Goal: Task Accomplishment & Management: Complete application form

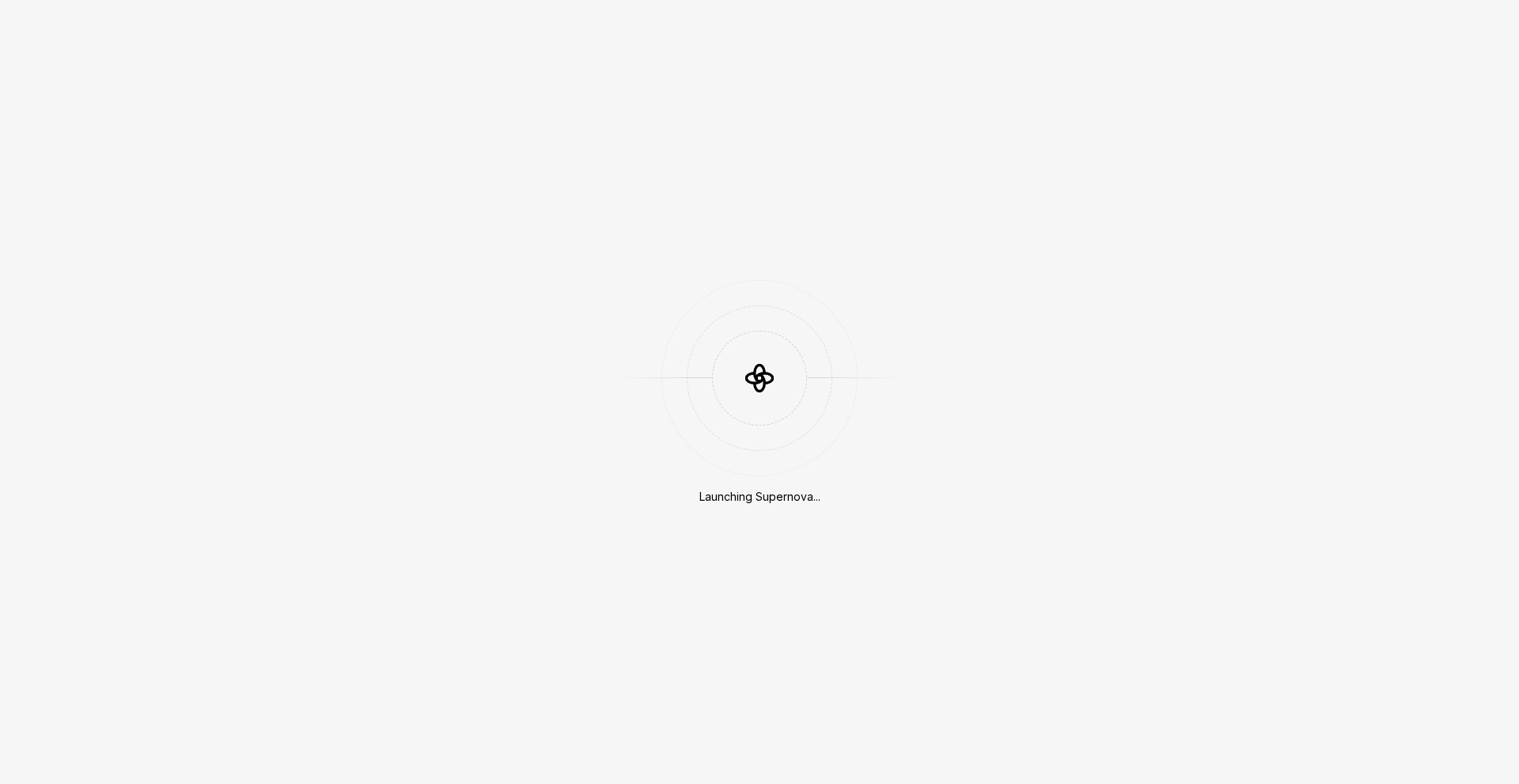
click at [800, 389] on div at bounding box center [759, 377] width 95 height 95
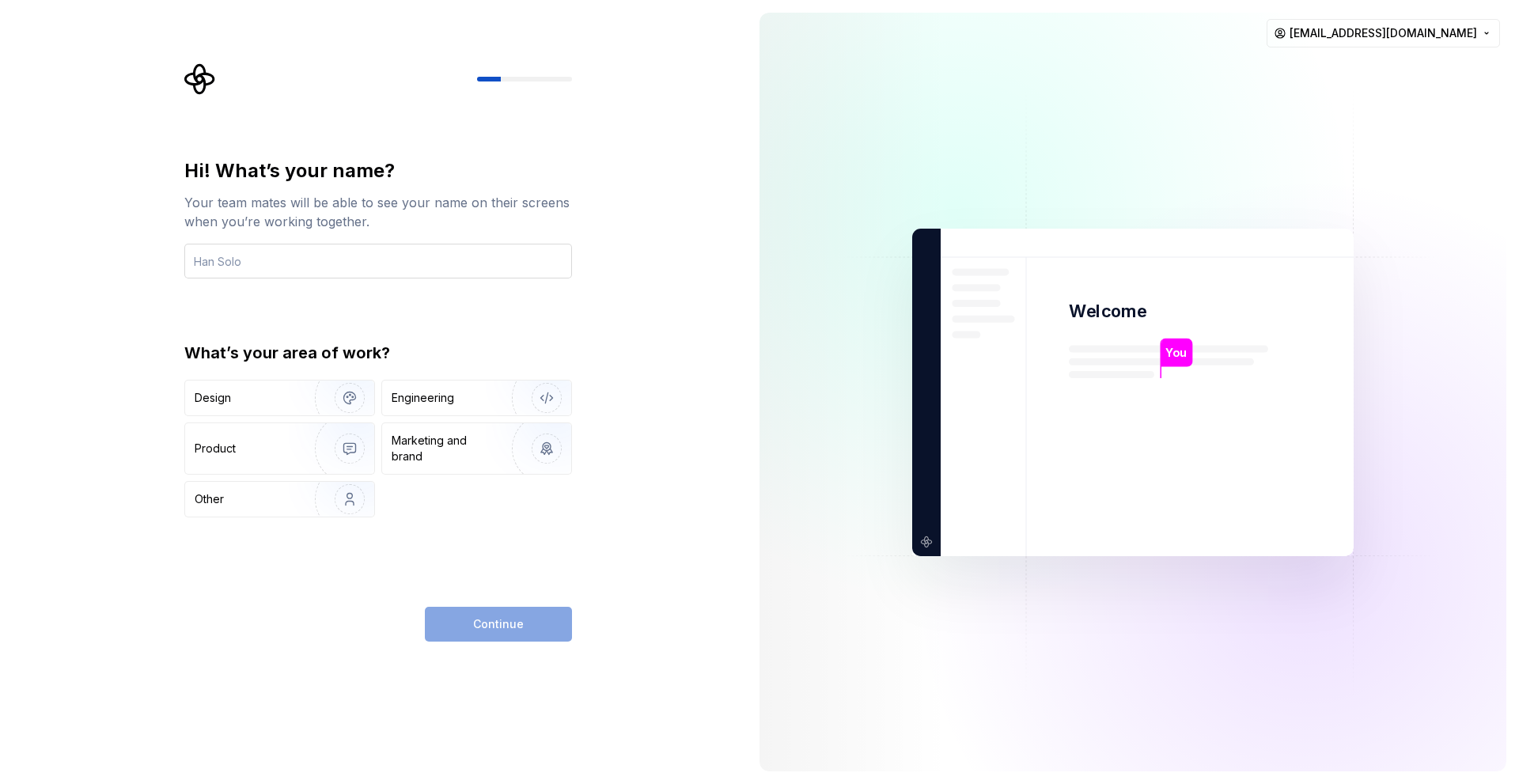
click at [428, 270] on input "text" at bounding box center [377, 261] width 388 height 35
type input "hdtrhehe"
click at [423, 413] on div "Engineering" at bounding box center [476, 398] width 189 height 35
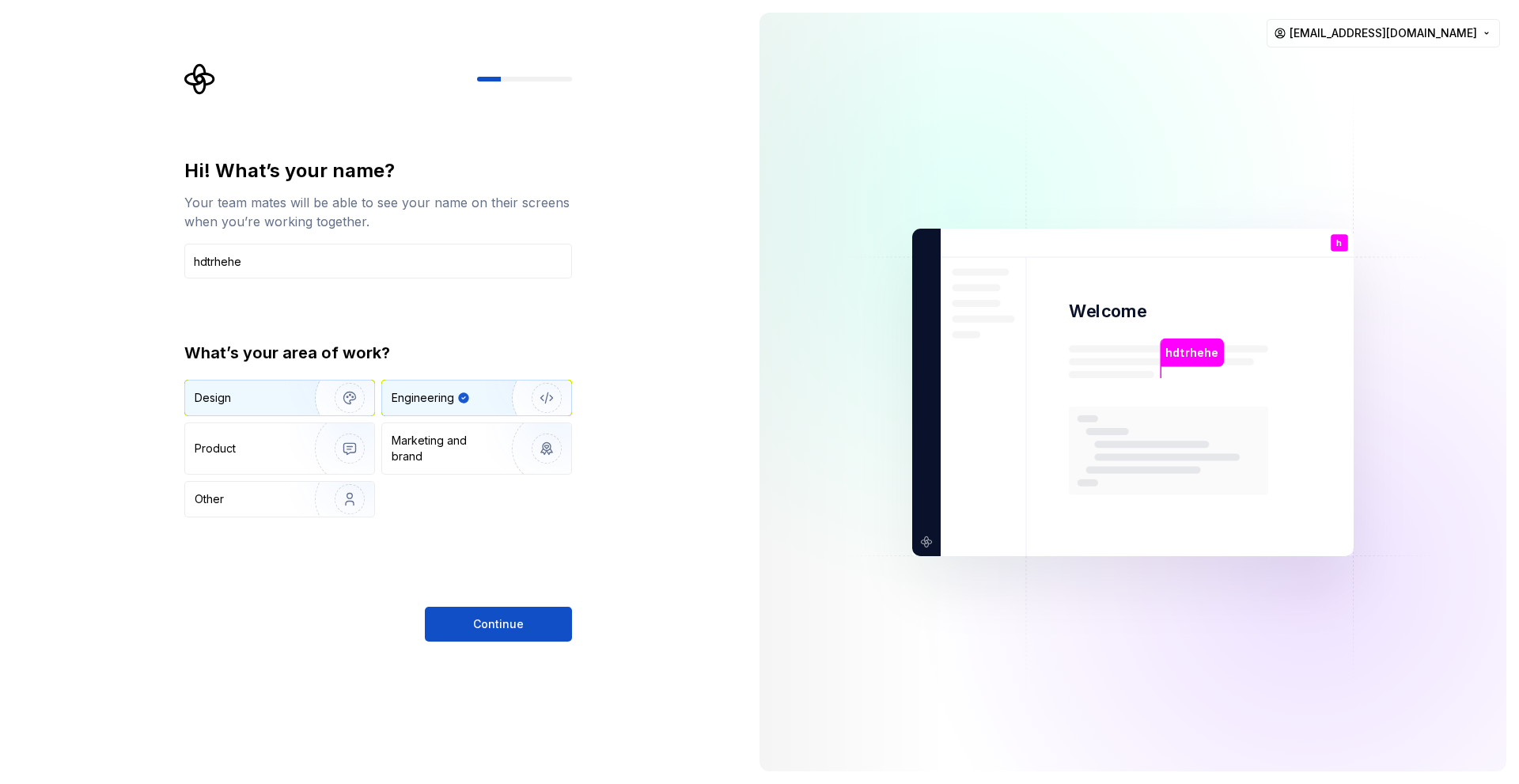
click at [312, 408] on img "button" at bounding box center [340, 398] width 101 height 106
click at [419, 383] on div "Engineering" at bounding box center [476, 398] width 189 height 35
click at [518, 647] on div "Hi! What’s your name? Your team mates will be able to see your name on their sc…" at bounding box center [373, 392] width 747 height 784
click at [508, 626] on span "Continue" at bounding box center [498, 623] width 51 height 16
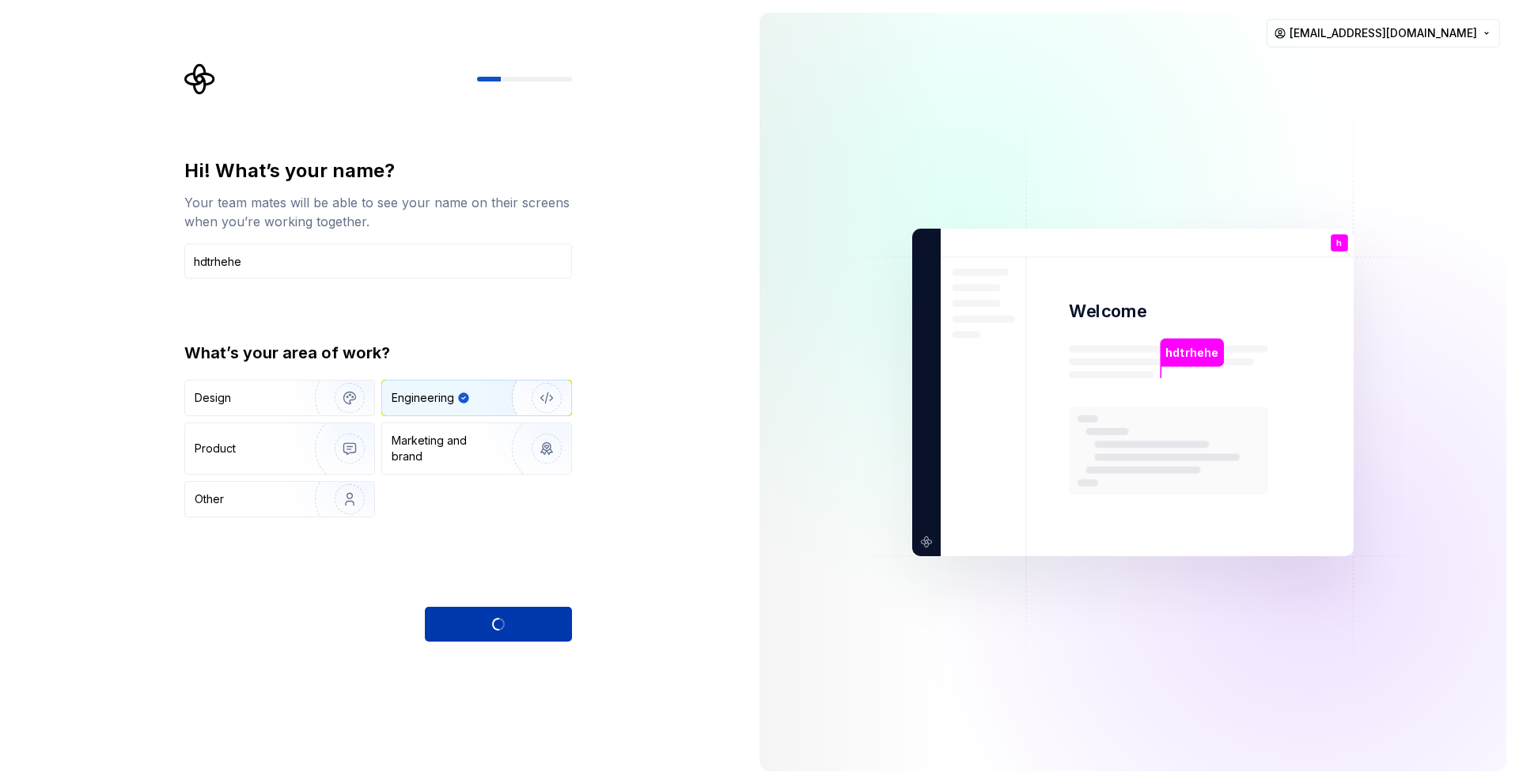
click at [508, 626] on div "Continue" at bounding box center [498, 624] width 147 height 35
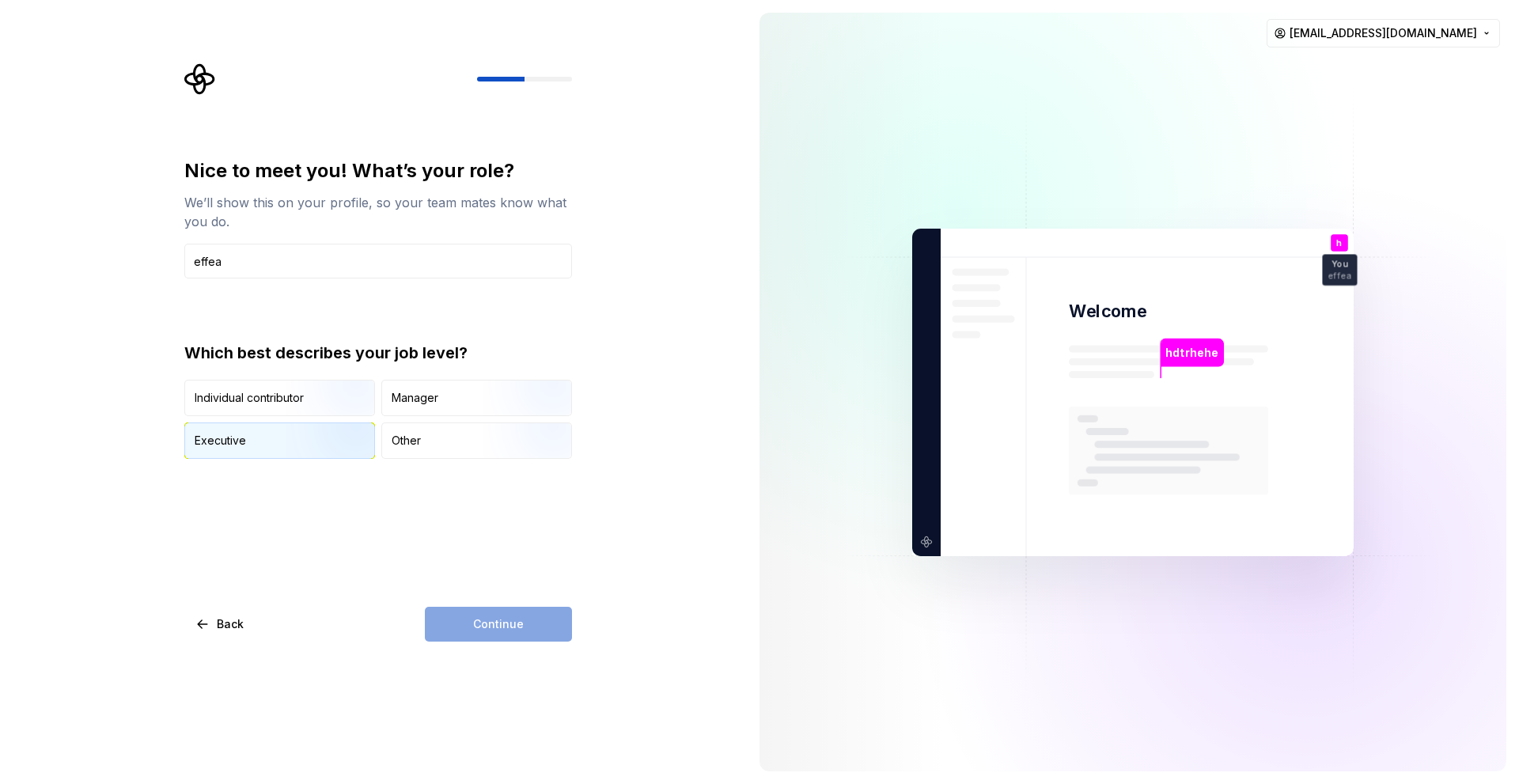
type input "effea"
click at [277, 455] on div "Executive" at bounding box center [279, 441] width 189 height 35
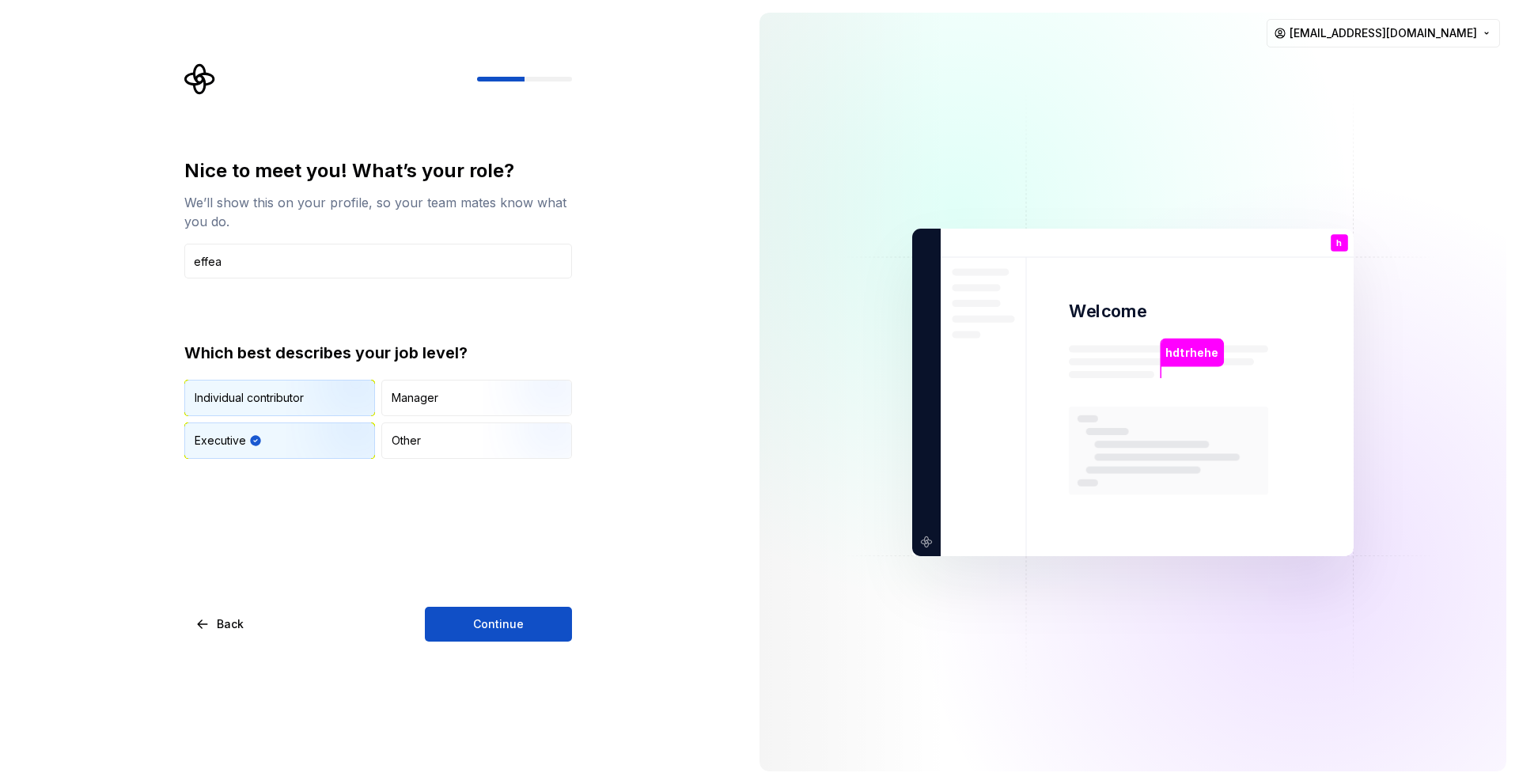
click at [282, 414] on div "Individual contributor" at bounding box center [279, 398] width 189 height 35
click at [333, 443] on img "button" at bounding box center [336, 460] width 101 height 106
click at [490, 632] on button "Continue" at bounding box center [498, 624] width 147 height 35
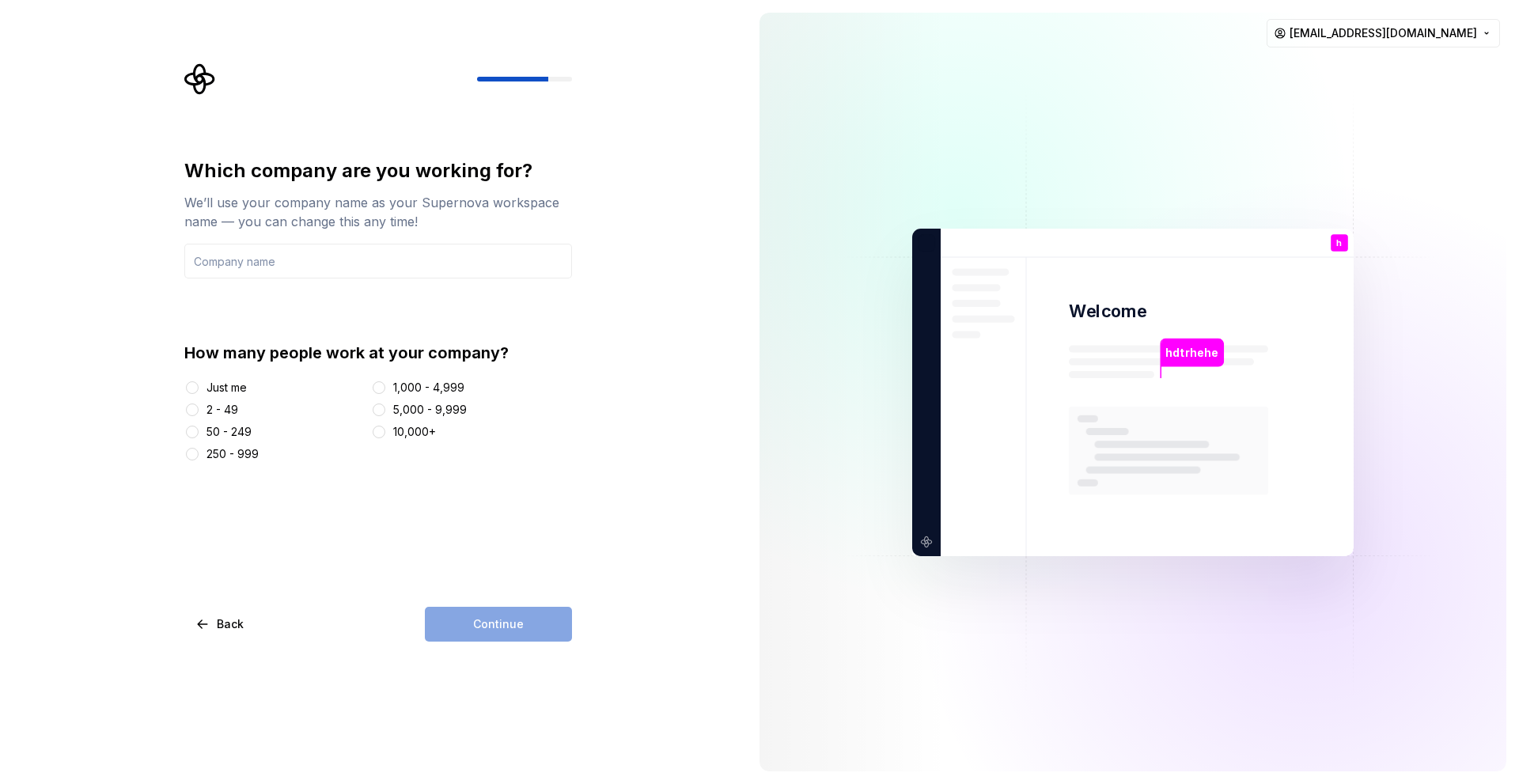
click at [211, 382] on div "Just me" at bounding box center [226, 386] width 41 height 16
click at [199, 382] on button "Just me" at bounding box center [192, 387] width 13 height 13
click at [499, 624] on div "Continue" at bounding box center [498, 624] width 147 height 35
click at [236, 405] on div "2 - 49" at bounding box center [222, 409] width 31 height 16
click at [199, 405] on button "2 - 49" at bounding box center [192, 409] width 13 height 13
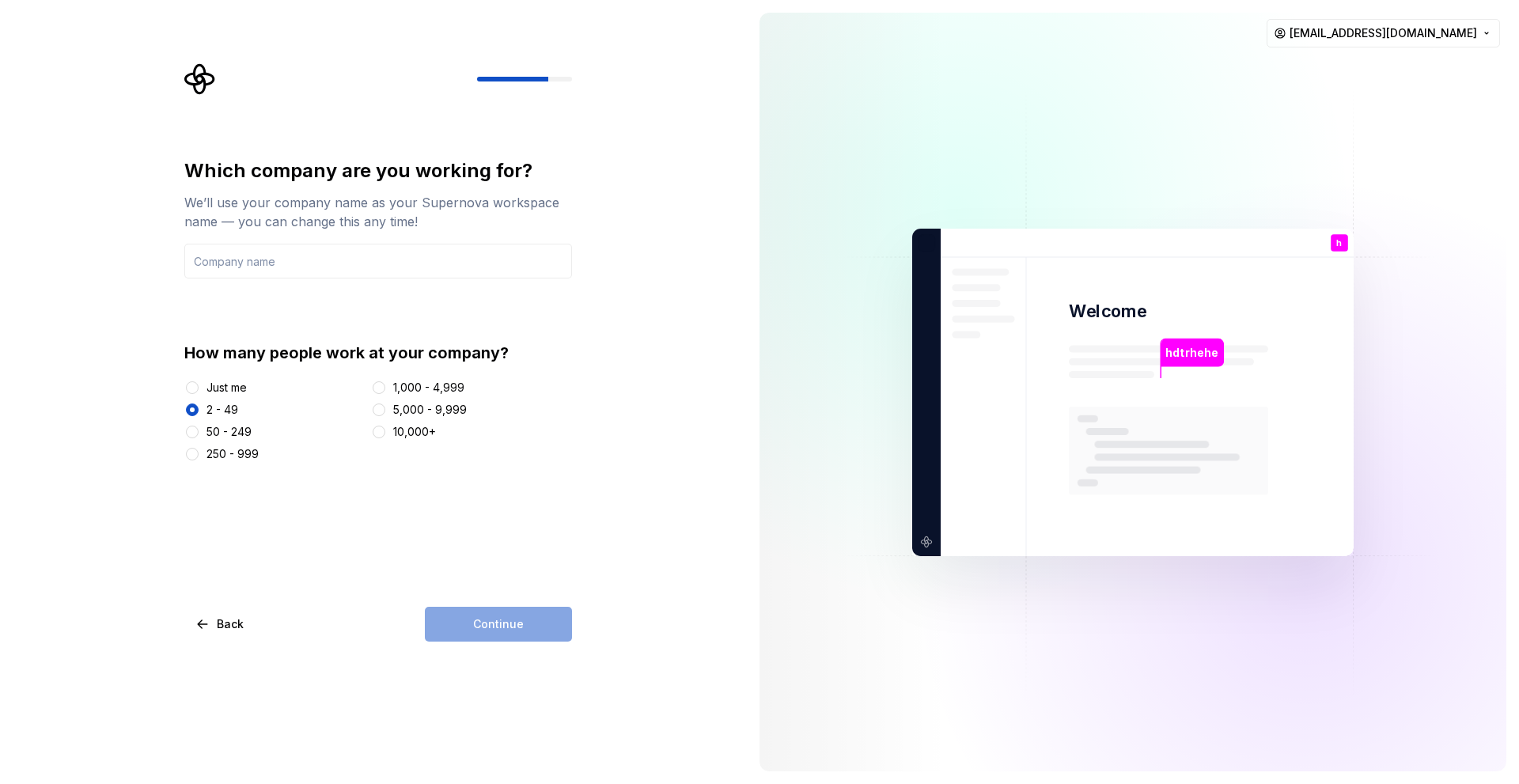
click at [223, 386] on div "Just me" at bounding box center [226, 386] width 41 height 16
click at [199, 386] on button "Just me" at bounding box center [192, 387] width 13 height 13
click at [284, 273] on input "text" at bounding box center [377, 261] width 388 height 35
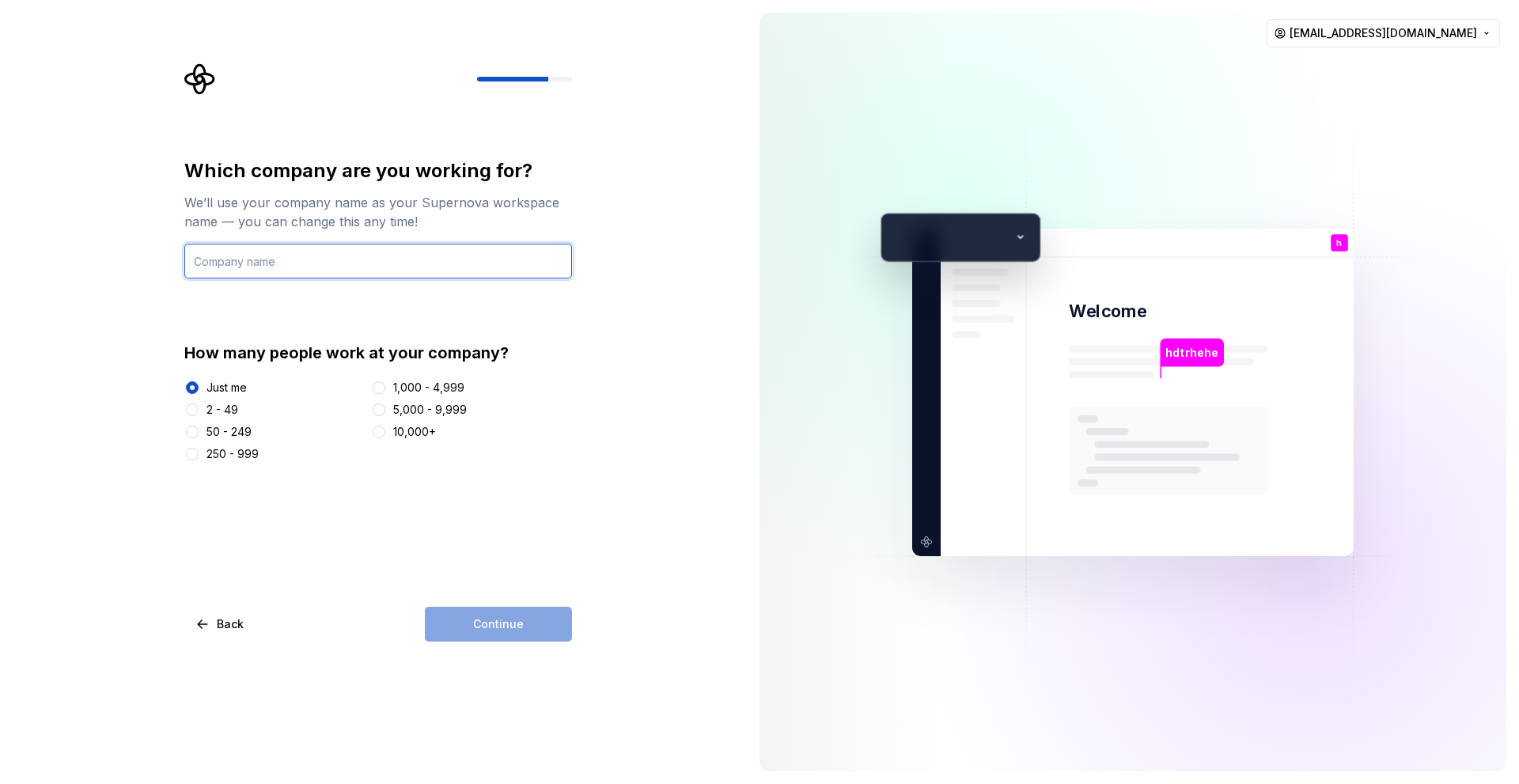
type input "UNRWA"
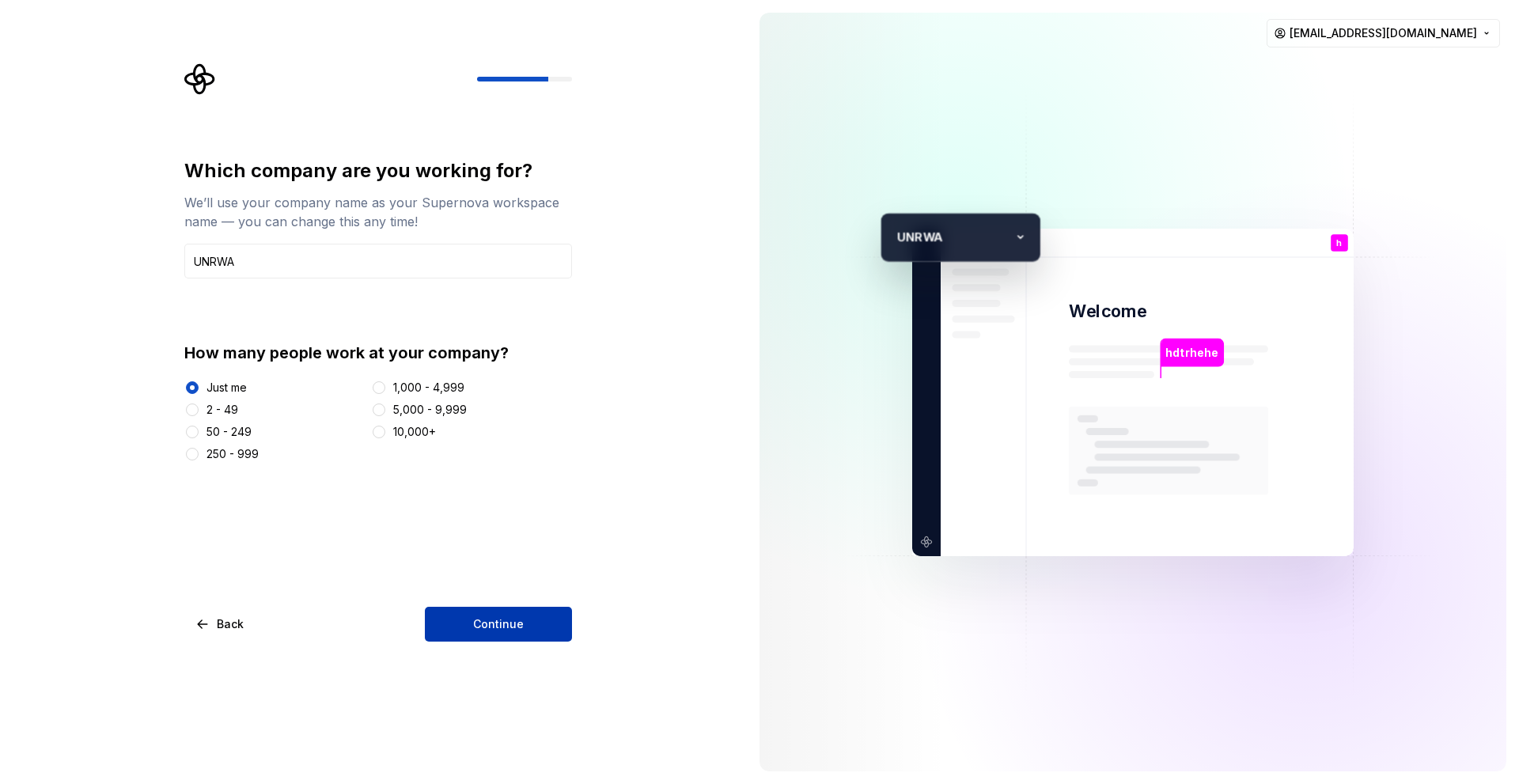
click at [562, 627] on button "Continue" at bounding box center [498, 624] width 147 height 35
